Goal: Check status: Check status

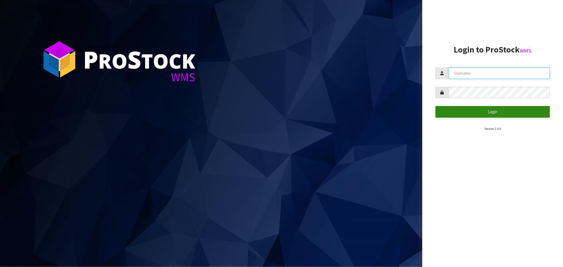
type input "[EMAIL_ADDRESS][DOMAIN_NAME]"
click at [495, 109] on button "Login" at bounding box center [492, 111] width 114 height 11
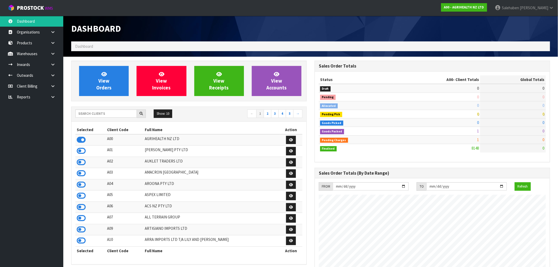
scroll to position [400, 244]
click at [133, 115] on input "text" at bounding box center [105, 113] width 61 height 8
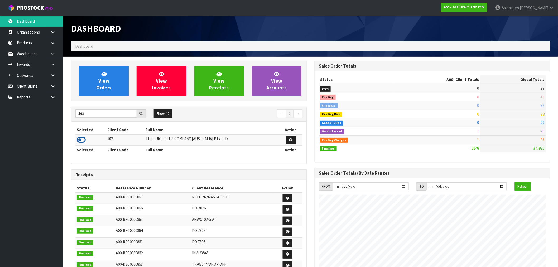
click at [83, 141] on icon at bounding box center [81, 140] width 9 height 8
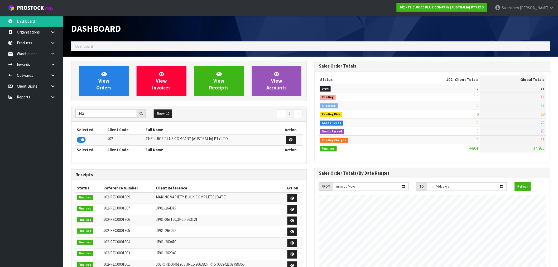
click at [88, 109] on div "J02 Show: 10 5 10 25 50 ← 1 →" at bounding box center [188, 114] width 235 height 15
click at [88, 112] on input "J02" at bounding box center [105, 113] width 61 height 8
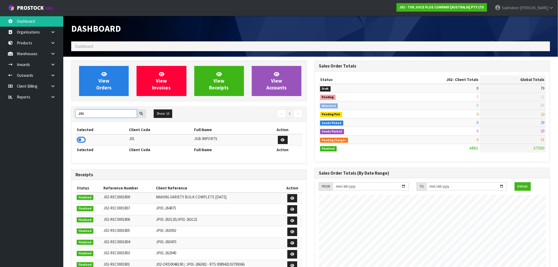
type input "J01"
click at [83, 143] on icon at bounding box center [81, 140] width 9 height 8
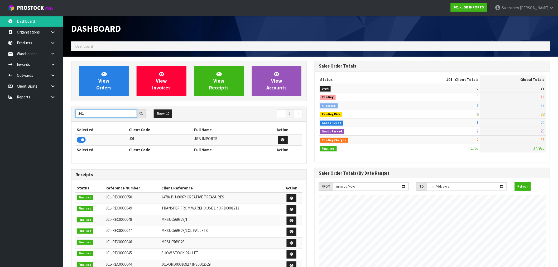
drag, startPoint x: 87, startPoint y: 113, endPoint x: 59, endPoint y: 120, distance: 28.7
click at [59, 120] on body "Toggle navigation ProStock WMS J01 - JGB IMPORTS [PERSON_NAME] Logout Dashboard…" at bounding box center [279, 133] width 558 height 267
click at [83, 141] on icon at bounding box center [81, 140] width 9 height 8
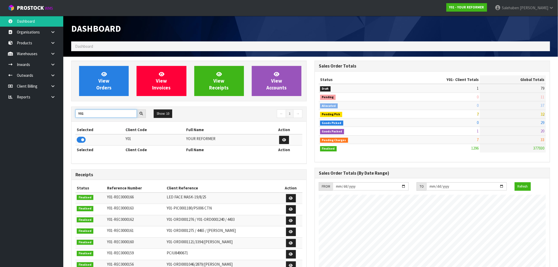
drag, startPoint x: 86, startPoint y: 116, endPoint x: 73, endPoint y: 121, distance: 13.7
click at [73, 121] on div "Y01 Show: 10 5 10 25 50 ← 1 →" at bounding box center [188, 114] width 235 height 15
click at [78, 142] on icon at bounding box center [81, 140] width 9 height 8
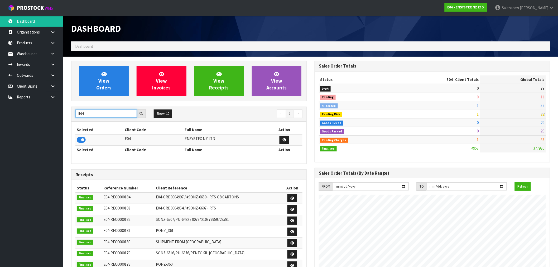
drag, startPoint x: 90, startPoint y: 116, endPoint x: 75, endPoint y: 117, distance: 15.9
click at [75, 117] on div "E04" at bounding box center [110, 113] width 78 height 8
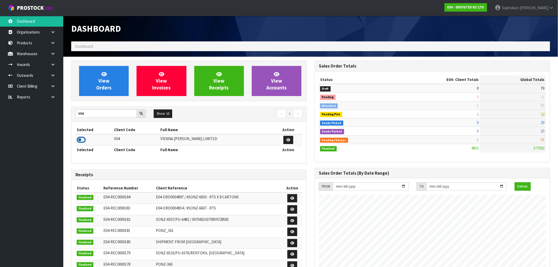
click at [81, 142] on icon at bounding box center [81, 140] width 9 height 8
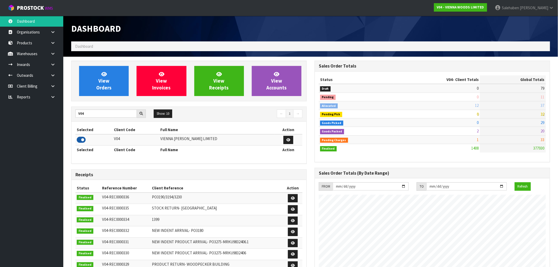
scroll to position [366, 244]
drag, startPoint x: 88, startPoint y: 114, endPoint x: 67, endPoint y: 117, distance: 20.8
click at [67, 117] on div "View Orders View Invoices View Receipts View Accounts V04 Show: 10 5 10 25 50 ←…" at bounding box center [189, 214] width 244 height 306
type input "N04"
click at [81, 139] on icon at bounding box center [81, 140] width 9 height 8
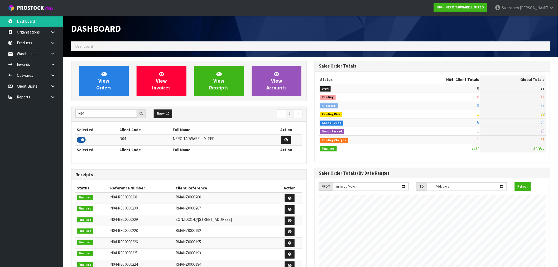
scroll to position [400, 244]
click at [114, 72] on link "View Orders" at bounding box center [104, 81] width 50 height 30
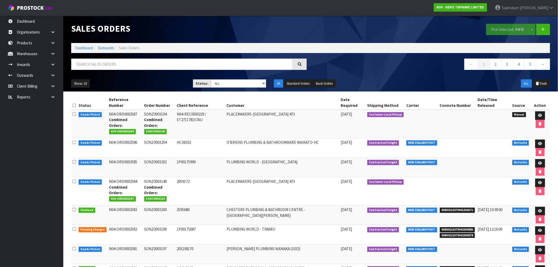
click at [245, 79] on div "Show: 10 5 10 25 50 Status: Draft Pending Allocated Pending Pick Goods Picked G…" at bounding box center [310, 83] width 487 height 16
click at [245, 82] on select "Draft Pending Allocated Pending Pick Goods Picked Goods Packed Pending Charges …" at bounding box center [238, 83] width 55 height 8
select select "string:3"
click at [211, 79] on select "Draft Pending Allocated Pending Pick Goods Picked Goods Packed Pending Charges …" at bounding box center [238, 83] width 55 height 8
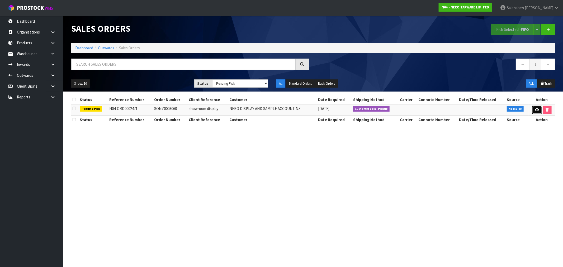
click at [536, 108] on link at bounding box center [537, 110] width 10 height 8
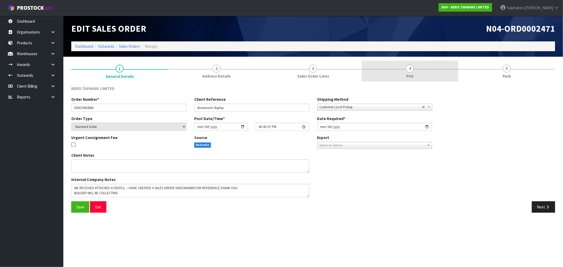
click at [409, 73] on span "Pick" at bounding box center [409, 76] width 7 height 6
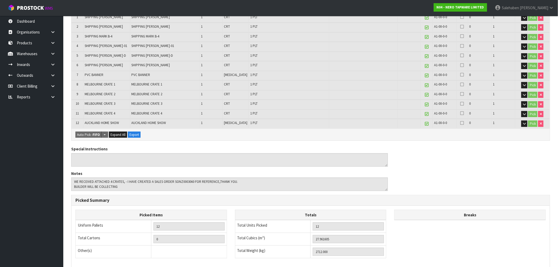
scroll to position [117, 0]
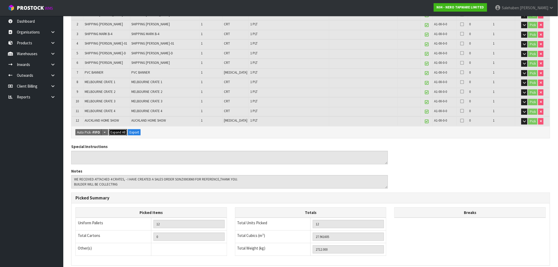
click at [117, 130] on span "Expand All" at bounding box center [118, 132] width 15 height 4
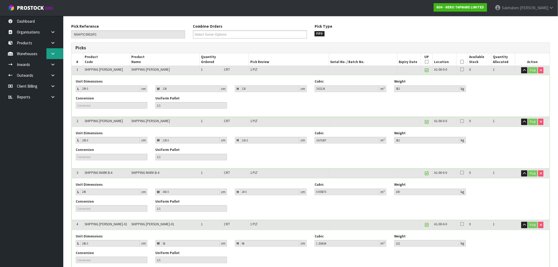
scroll to position [0, 0]
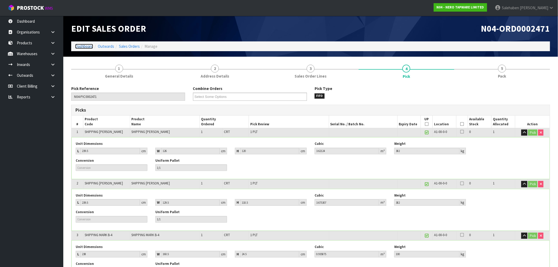
click at [84, 45] on link "Dashboard" at bounding box center [84, 46] width 18 height 5
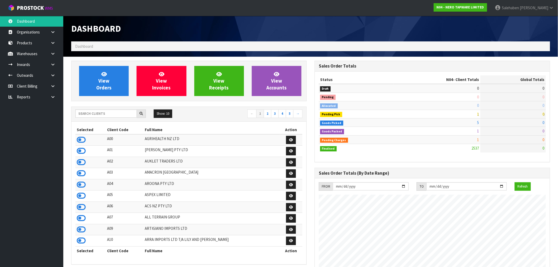
scroll to position [400, 244]
click at [87, 115] on input "text" at bounding box center [105, 113] width 61 height 8
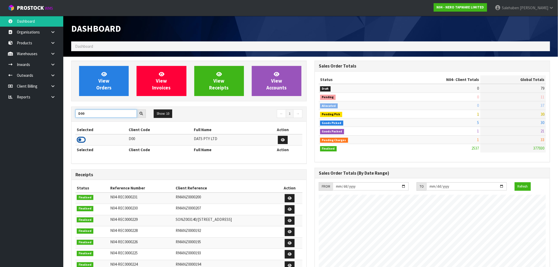
type input "D00"
click at [80, 140] on icon at bounding box center [81, 140] width 9 height 8
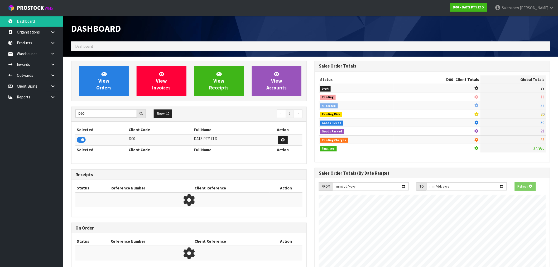
scroll to position [263496, 263581]
click at [100, 85] on span "View Orders" at bounding box center [103, 81] width 15 height 20
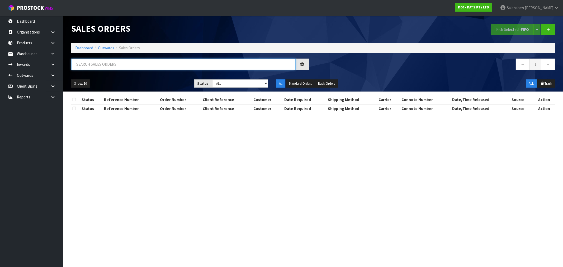
click at [109, 66] on input "text" at bounding box center [183, 64] width 224 height 11
click at [111, 64] on input "text" at bounding box center [183, 64] width 224 height 11
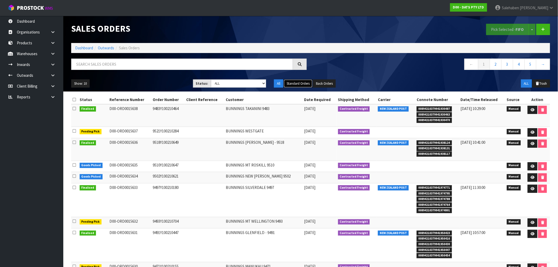
click at [302, 83] on button "Standard Orders" at bounding box center [298, 83] width 29 height 8
click at [146, 62] on input "text" at bounding box center [182, 64] width 222 height 11
click at [133, 62] on input "text" at bounding box center [182, 64] width 222 height 11
paste input "CWL7713264"
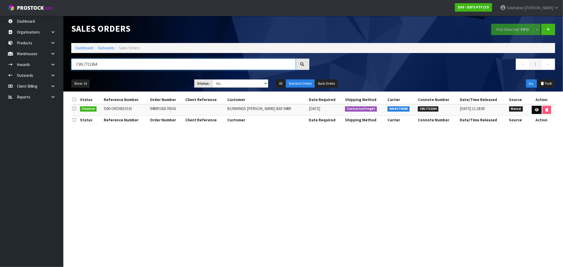
type input "CWL7713264"
click at [535, 109] on icon at bounding box center [537, 109] width 4 height 3
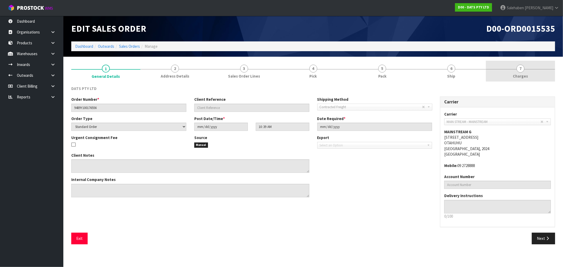
click at [524, 70] on link "7 Charges" at bounding box center [520, 71] width 69 height 21
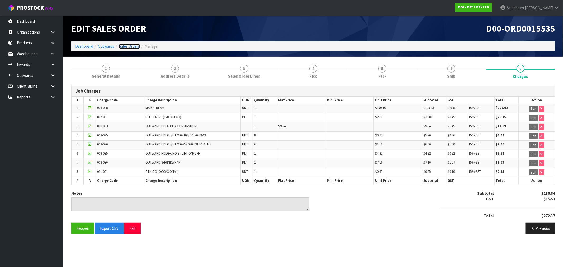
click at [125, 45] on link "Sales Orders" at bounding box center [129, 46] width 21 height 5
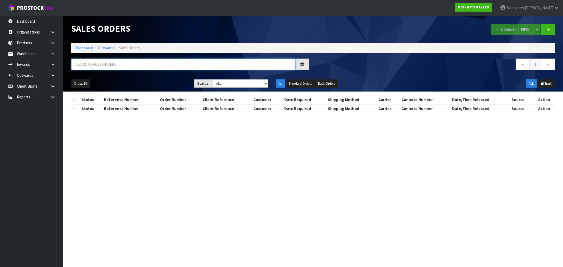
click at [115, 65] on input "text" at bounding box center [183, 64] width 224 height 11
paste input "CWL7713273"
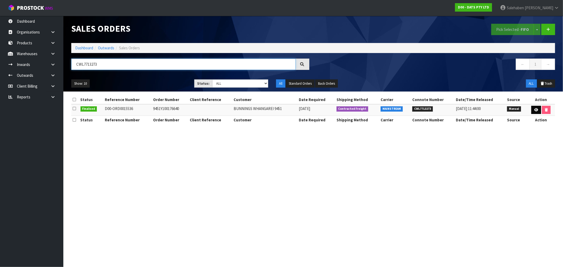
type input "CWL7713273"
click at [536, 111] on icon at bounding box center [536, 109] width 4 height 3
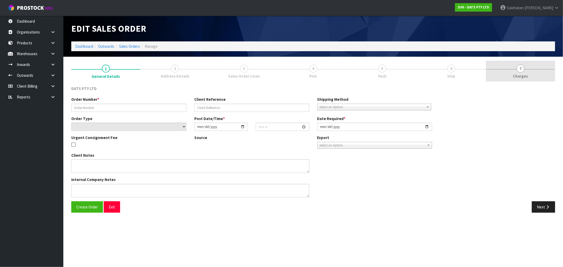
type input "9451Y100176640"
select select "number:0"
type input "2025-08-07"
type input "10:41:00.000"
type input "2025-08-07"
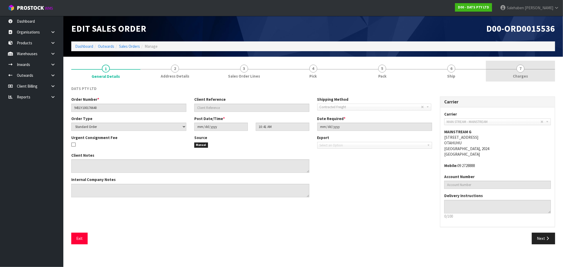
click at [519, 75] on span "Charges" at bounding box center [520, 76] width 15 height 6
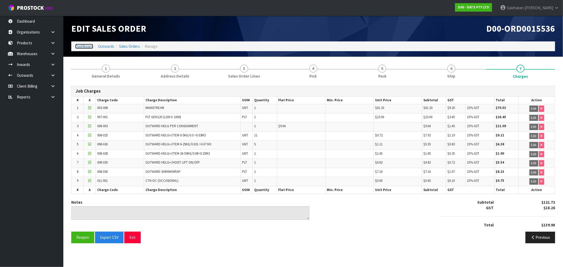
click at [85, 47] on link "Dashboard" at bounding box center [84, 46] width 18 height 5
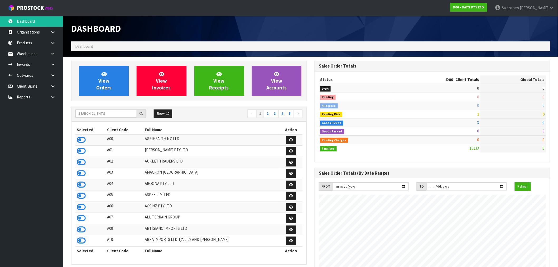
scroll to position [400, 244]
click at [98, 113] on input "text" at bounding box center [105, 113] width 61 height 8
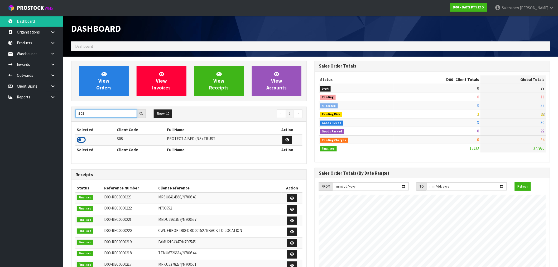
type input "S08"
click at [80, 139] on icon at bounding box center [81, 140] width 9 height 8
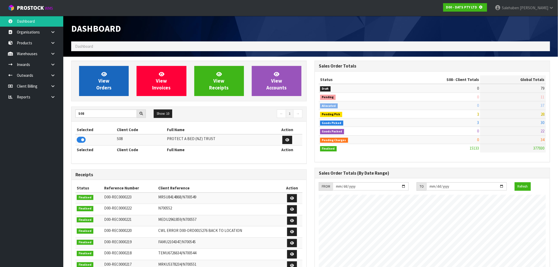
scroll to position [263496, 263581]
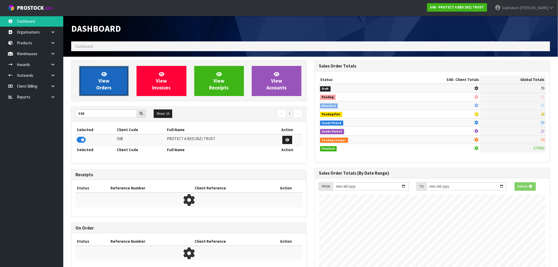
click at [114, 86] on link "View Orders" at bounding box center [104, 81] width 50 height 30
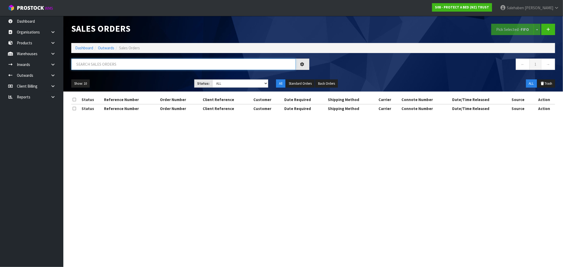
click at [136, 66] on input "text" at bounding box center [183, 64] width 224 height 11
paste input "CWL7713320"
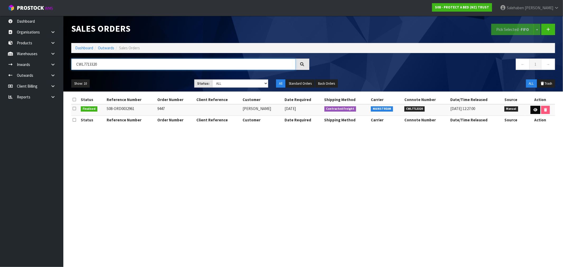
type input "CWL7713320"
click at [535, 109] on icon at bounding box center [535, 109] width 4 height 3
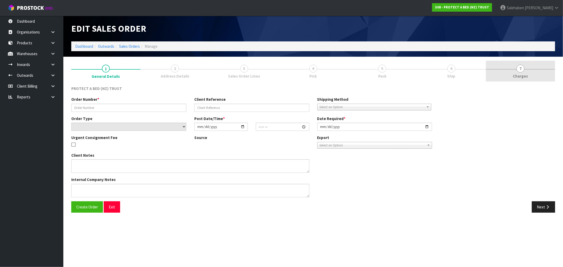
type input "9447"
select select "number:0"
type input "2025-08-08"
type input "11:19:00.000"
type input "2025-08-08"
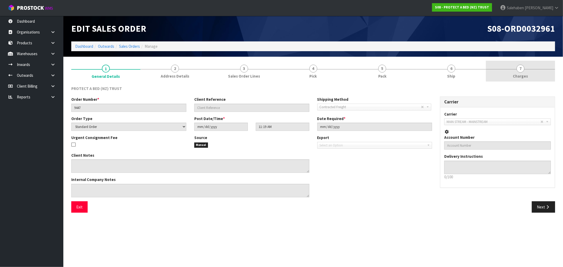
click at [513, 70] on link "7 Charges" at bounding box center [520, 71] width 69 height 21
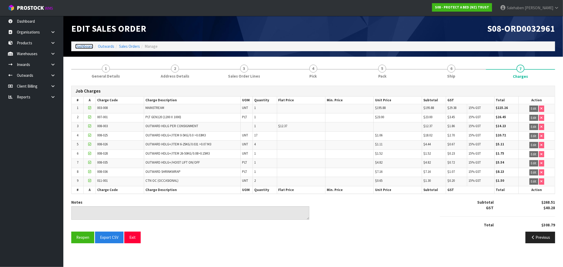
click at [81, 46] on link "Dashboard" at bounding box center [84, 46] width 18 height 5
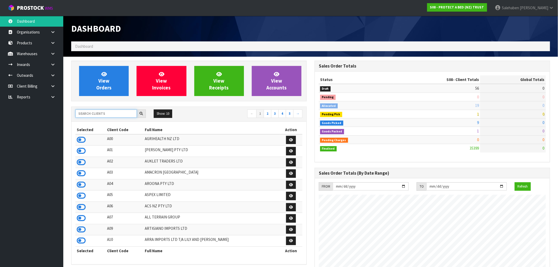
scroll to position [400, 244]
click at [85, 115] on input "text" at bounding box center [105, 113] width 61 height 8
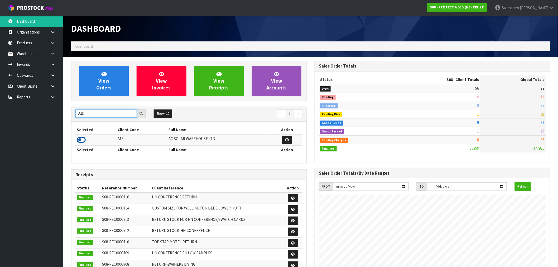
type input "A13"
click at [82, 141] on icon at bounding box center [81, 140] width 9 height 8
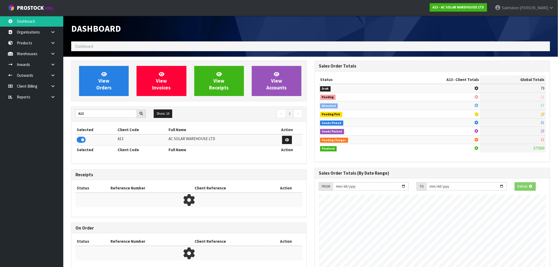
scroll to position [434, 244]
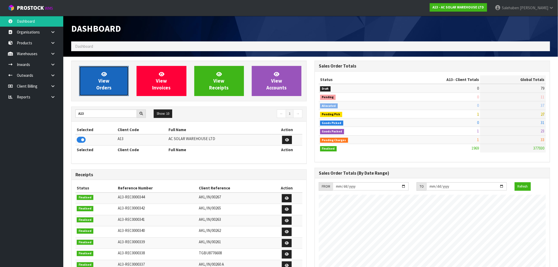
click at [115, 80] on link "View Orders" at bounding box center [104, 81] width 50 height 30
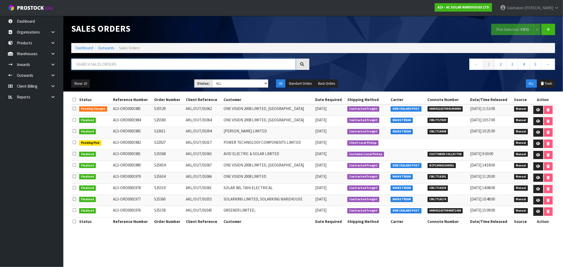
paste input "CWL7713374"
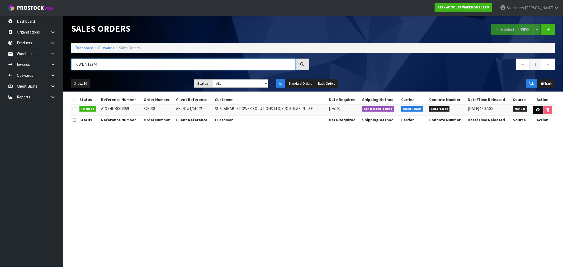
type input "CWL7713374"
click at [538, 110] on icon at bounding box center [538, 109] width 4 height 3
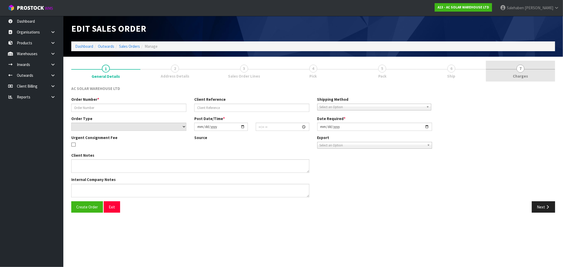
type input "S25098"
type input "AKL/OUT/01042"
select select "number:0"
type input "2025-08-08"
type input "14:59:00.000"
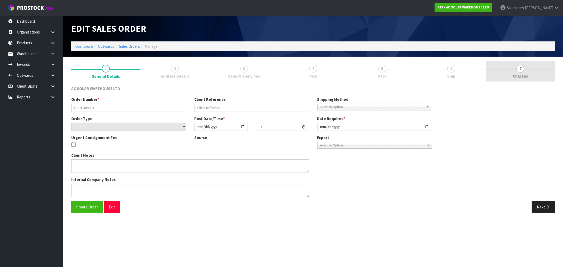
type input "2025-08-11"
click at [521, 71] on span "7" at bounding box center [520, 69] width 8 height 8
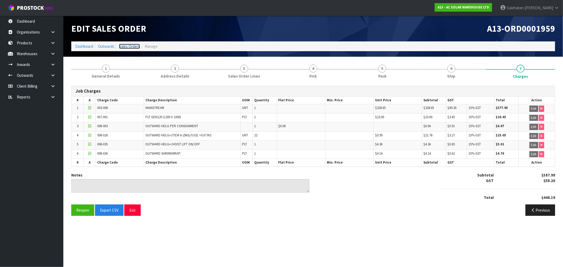
click at [129, 45] on link "Sales Orders" at bounding box center [129, 46] width 21 height 5
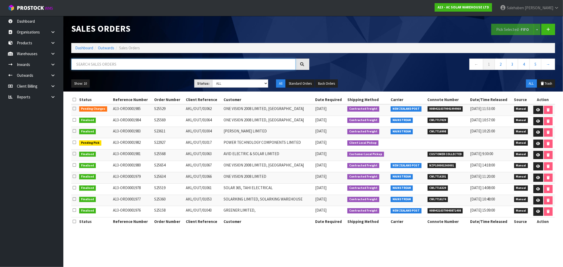
click at [135, 64] on input "text" at bounding box center [183, 64] width 224 height 11
paste input "CWL7713501"
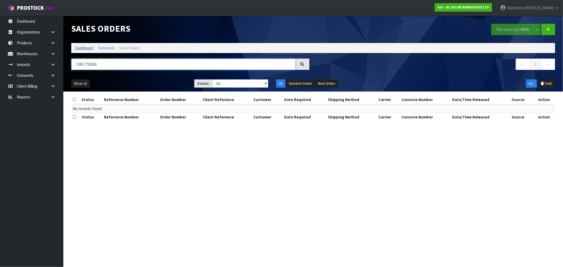
type input "CWL7713501"
click at [80, 47] on link "Dashboard" at bounding box center [84, 47] width 18 height 5
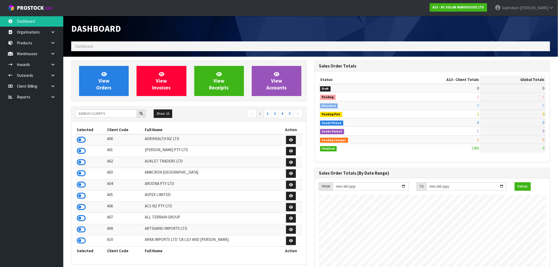
scroll to position [434, 244]
click at [104, 112] on input "text" at bounding box center [105, 113] width 61 height 8
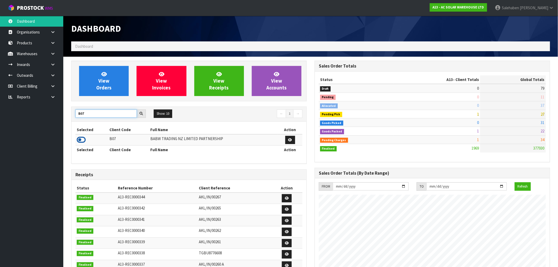
type input "B07"
click at [81, 139] on icon at bounding box center [81, 140] width 9 height 8
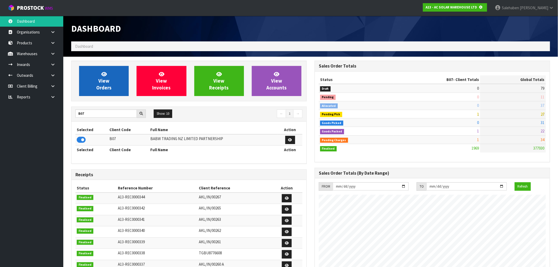
scroll to position [329, 244]
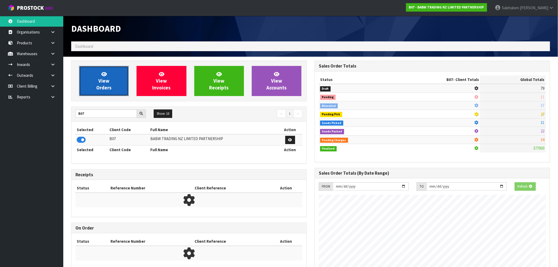
click at [108, 92] on link "View Orders" at bounding box center [104, 81] width 50 height 30
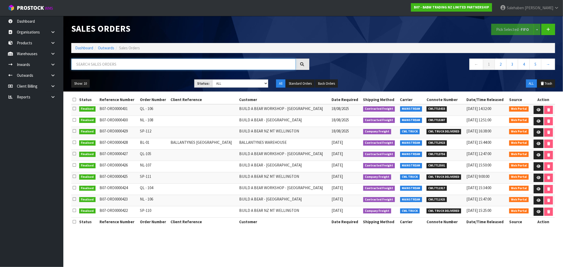
paste input "CWL7713501"
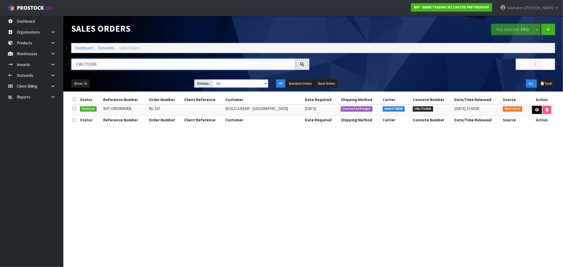
type input "CWL7713501"
click at [535, 111] on icon at bounding box center [537, 109] width 4 height 3
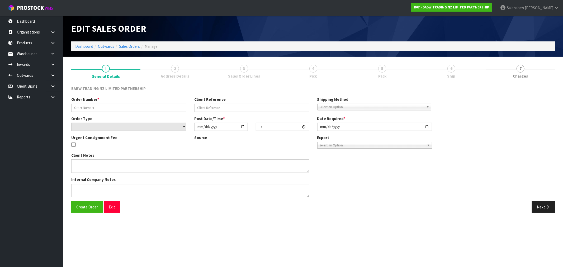
type input "NL-107"
select select "number:0"
type input "2025-08-11"
type input "13:40:00.000"
type input "2025-08-11"
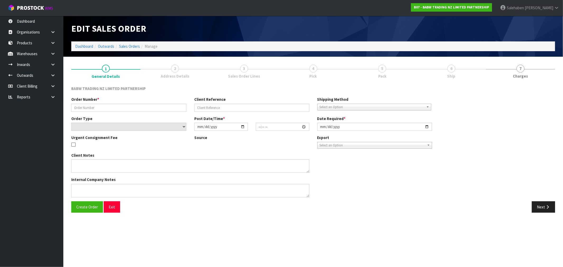
type textarea "DELIVER BETWEEN 8AM AND 8.30AM CALL - SANTANA ON 0221550016 AFTERNOON PRIOR TO …"
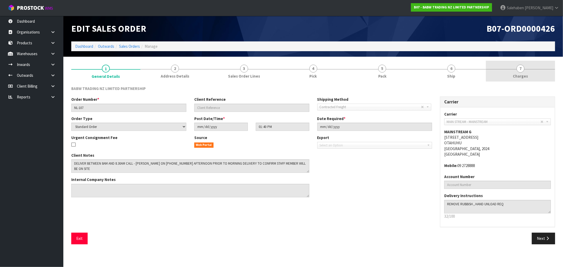
click at [523, 75] on span "Charges" at bounding box center [520, 76] width 15 height 6
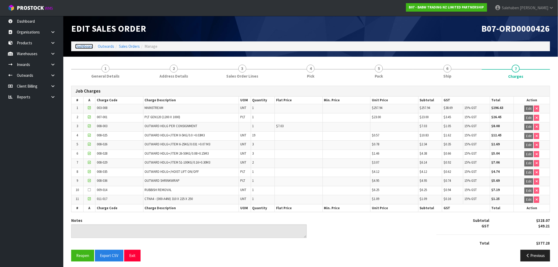
click at [85, 45] on link "Dashboard" at bounding box center [84, 46] width 18 height 5
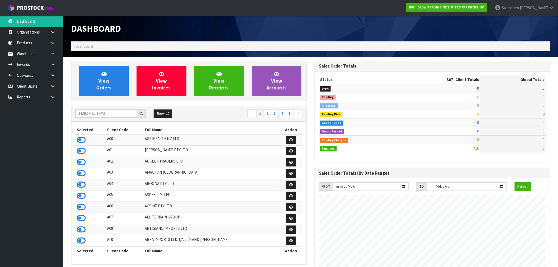
scroll to position [400, 244]
click at [98, 115] on input "text" at bounding box center [105, 113] width 61 height 8
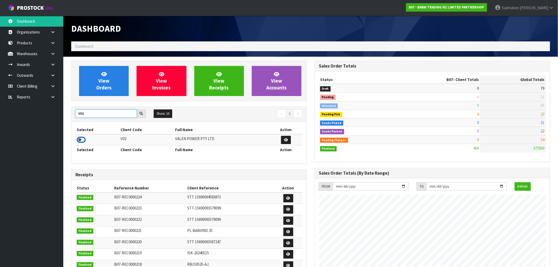
type input "V02"
click at [81, 141] on icon at bounding box center [81, 140] width 9 height 8
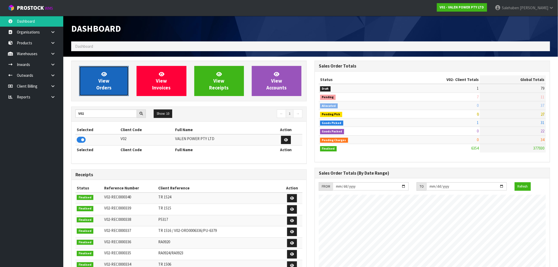
click at [108, 79] on span "View Orders" at bounding box center [103, 81] width 15 height 20
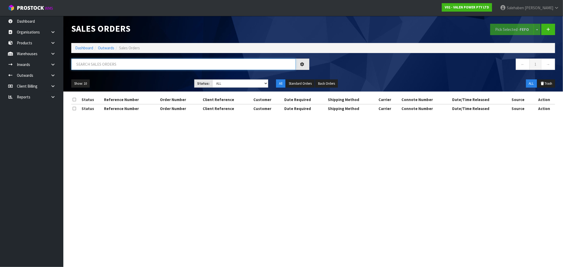
click at [154, 66] on input "text" at bounding box center [183, 64] width 224 height 11
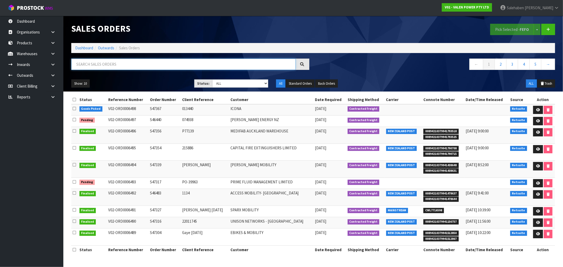
paste input "CWL7713672"
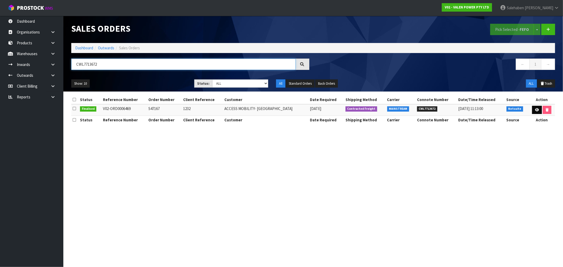
type input "CWL7713672"
click at [536, 109] on icon at bounding box center [537, 109] width 4 height 3
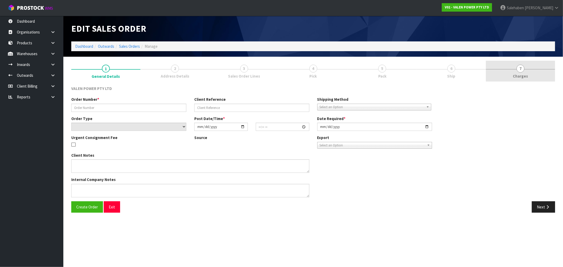
type input "S47167"
type input "1232"
select select "number:0"
type input "2025-08-11"
type input "11:00:10.000"
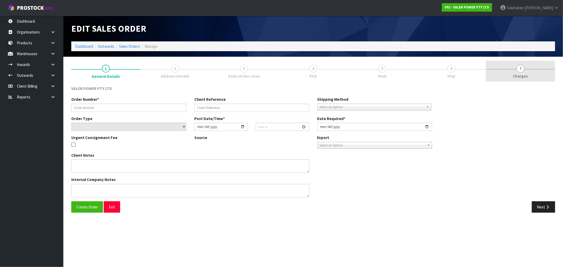
type input "2025-08-11"
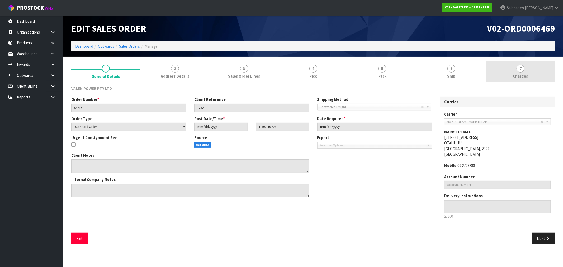
click at [521, 77] on span "Charges" at bounding box center [520, 76] width 15 height 6
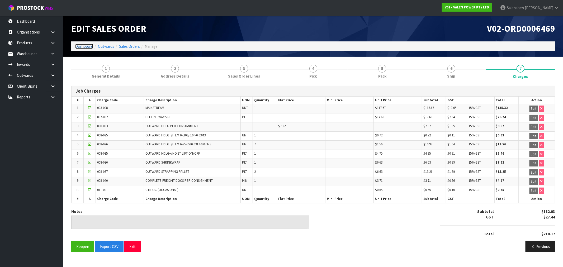
click at [85, 46] on link "Dashboard" at bounding box center [84, 46] width 18 height 5
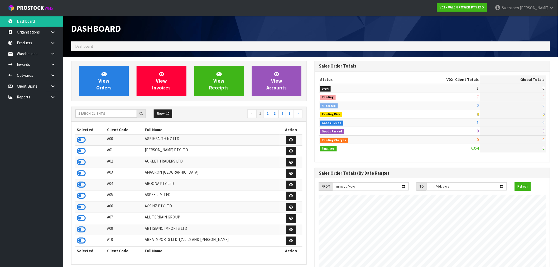
scroll to position [400, 244]
click at [89, 116] on input "text" at bounding box center [105, 113] width 61 height 8
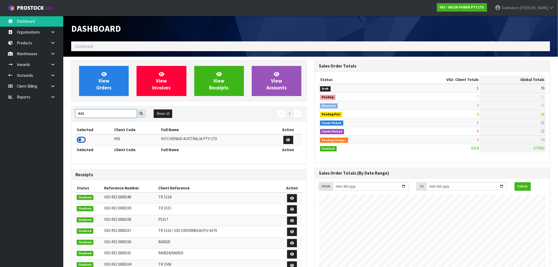
type input "K01"
click at [80, 139] on icon at bounding box center [81, 140] width 9 height 8
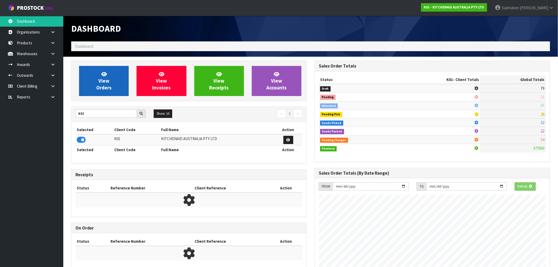
scroll to position [263496, 263581]
click at [92, 88] on link "View Orders" at bounding box center [104, 81] width 50 height 30
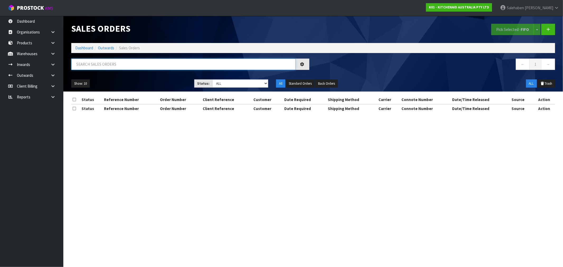
paste input "CWL7713737"
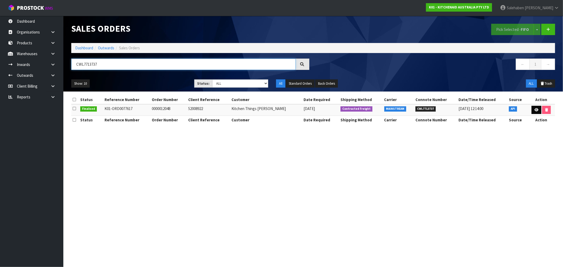
type input "CWL7713737"
click at [536, 108] on link at bounding box center [536, 110] width 10 height 8
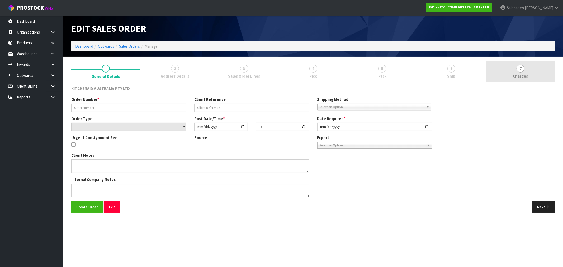
click at [524, 74] on span "Charges" at bounding box center [520, 76] width 15 height 6
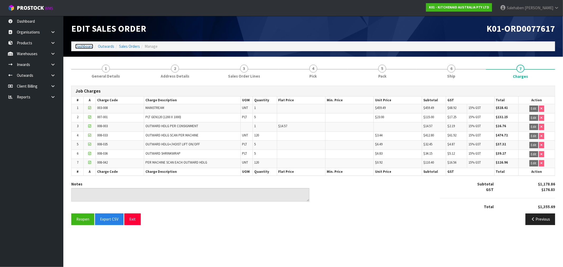
click at [80, 45] on link "Dashboard" at bounding box center [84, 46] width 18 height 5
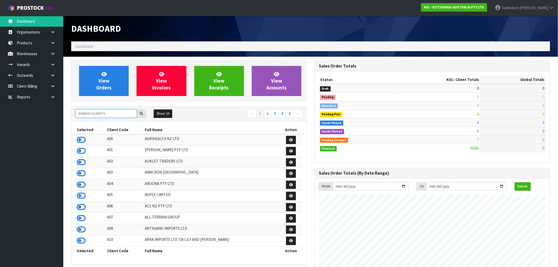
scroll to position [400, 244]
click at [99, 115] on input "text" at bounding box center [105, 113] width 61 height 8
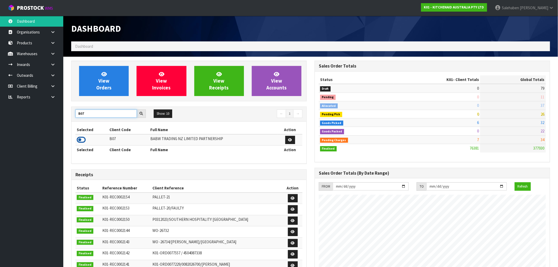
type input "B07"
click at [83, 138] on icon at bounding box center [81, 140] width 9 height 8
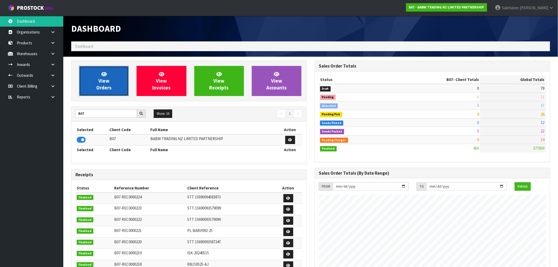
click at [106, 69] on link "View Orders" at bounding box center [104, 81] width 50 height 30
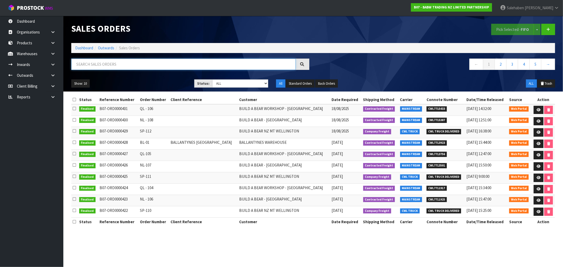
click at [130, 65] on input "text" at bounding box center [183, 64] width 224 height 11
paste input "CWL7713756"
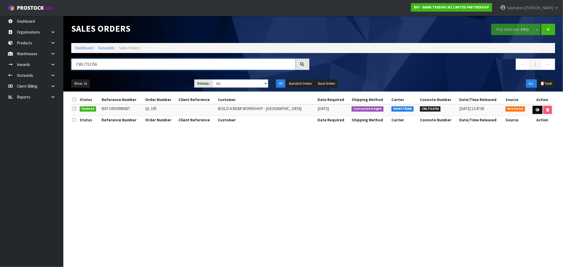
type input "CWL7713756"
click at [537, 111] on icon at bounding box center [537, 109] width 4 height 3
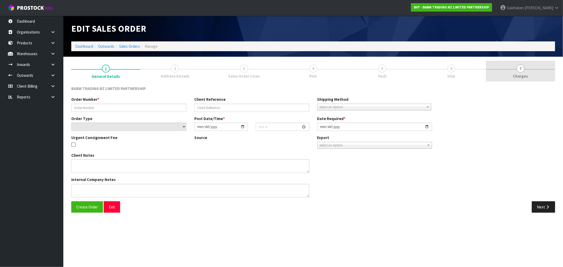
type input "QL-105"
select select "number:0"
type input "2025-08-11"
type input "13:42:00.000"
type input "2025-08-11"
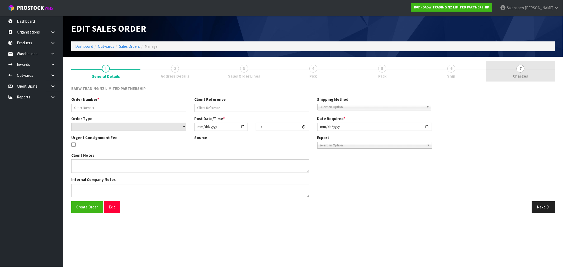
type textarea "DELIVER BETWEEN 8AM AND 8.30AM CALL - SANTANA ON 0221550016 AFTERNOON PRIOR TO …"
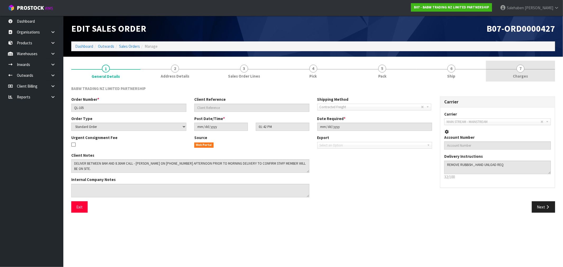
click at [521, 74] on span "Charges" at bounding box center [520, 76] width 15 height 6
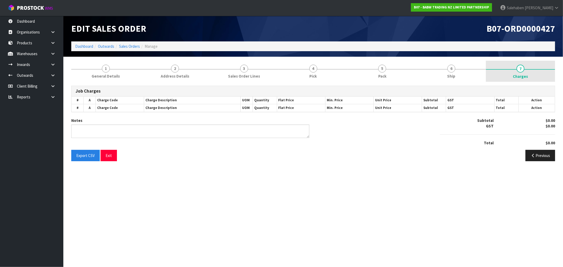
click at [521, 74] on span "Charges" at bounding box center [520, 77] width 15 height 6
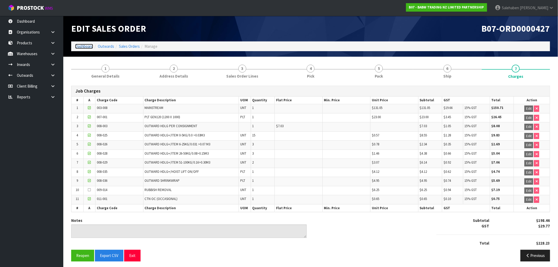
click at [81, 45] on link "Dashboard" at bounding box center [84, 46] width 18 height 5
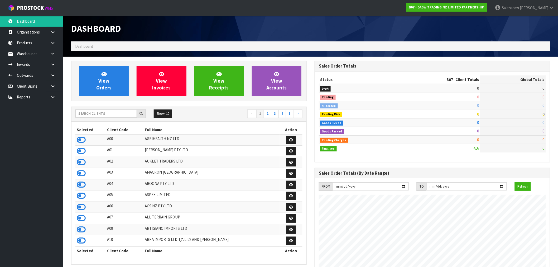
scroll to position [400, 244]
click at [98, 113] on input "text" at bounding box center [105, 113] width 61 height 8
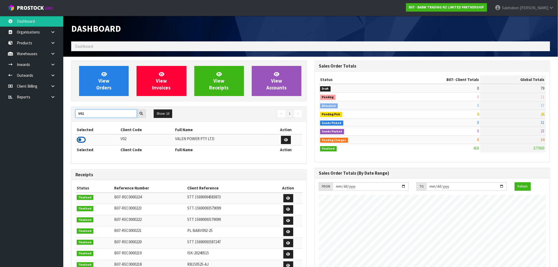
type input "V02"
click at [80, 142] on icon at bounding box center [81, 140] width 9 height 8
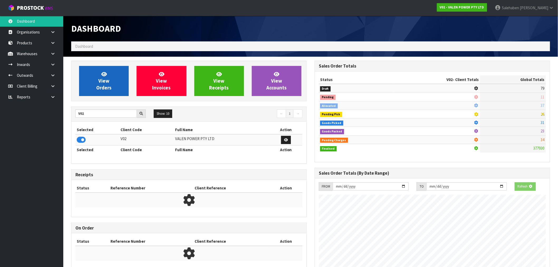
scroll to position [329, 244]
click at [105, 78] on span "View Orders" at bounding box center [103, 81] width 15 height 20
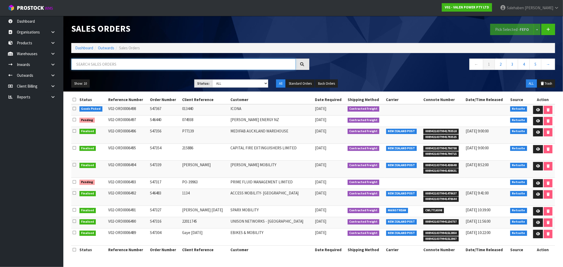
paste input "CWL7713771"
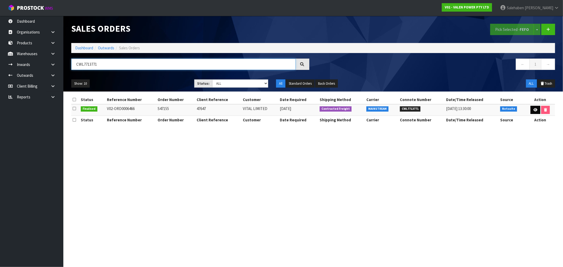
type input "CWL7713771"
click at [533, 109] on icon at bounding box center [535, 109] width 4 height 3
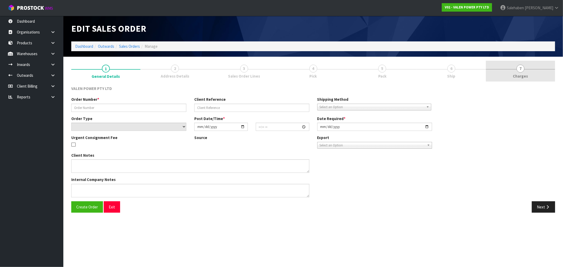
type input "S47155"
type input "47647"
select select "number:0"
type input "2025-08-08"
type input "14:00:11.000"
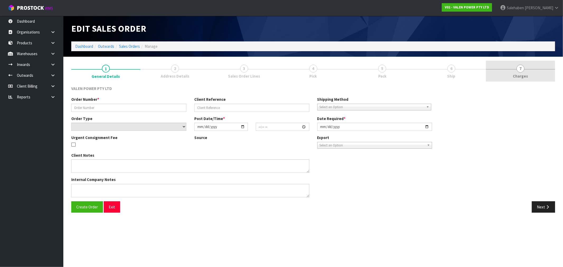
type input "2025-08-11"
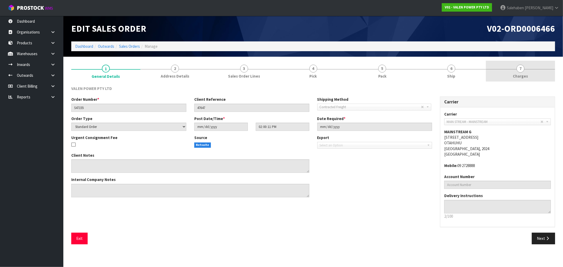
click at [519, 74] on span "Charges" at bounding box center [520, 76] width 15 height 6
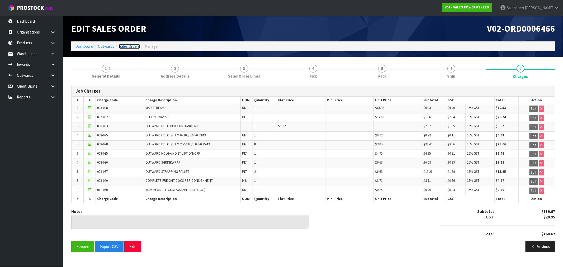
click at [128, 47] on link "Sales Orders" at bounding box center [129, 46] width 21 height 5
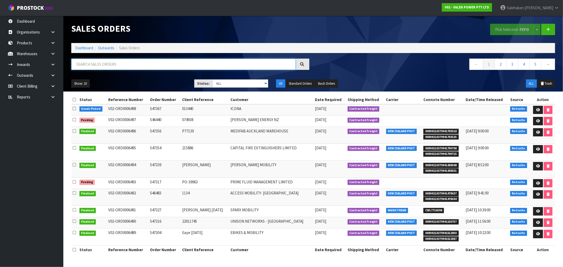
click at [142, 64] on input "text" at bounding box center [183, 64] width 224 height 11
paste input "CWL7713864"
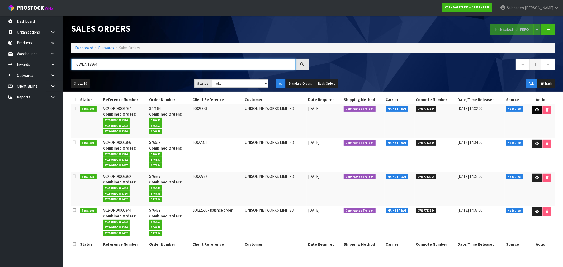
type input "CWL7713864"
click at [538, 110] on link at bounding box center [537, 110] width 10 height 8
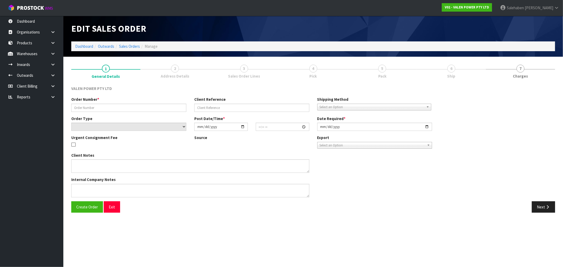
type input "S47164"
type input "10023343"
select select "number:0"
type input "2025-08-08"
type input "15:15:07.000"
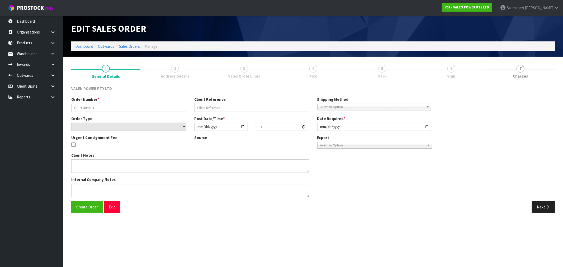
type input "2025-08-11"
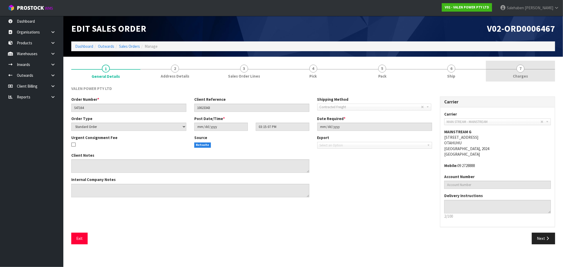
click at [519, 70] on span "7" at bounding box center [520, 69] width 8 height 8
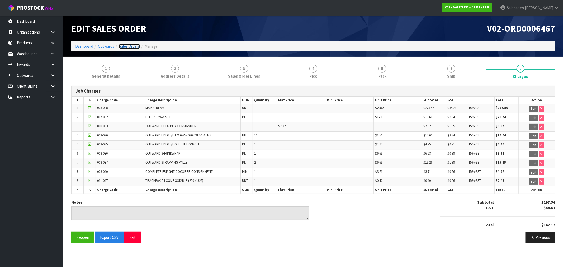
click at [127, 45] on link "Sales Orders" at bounding box center [129, 46] width 21 height 5
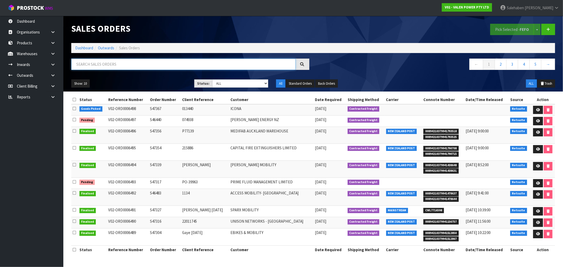
paste input "CWL7713900"
type input "CWL7713900"
